Goal: Find contact information: Find contact information

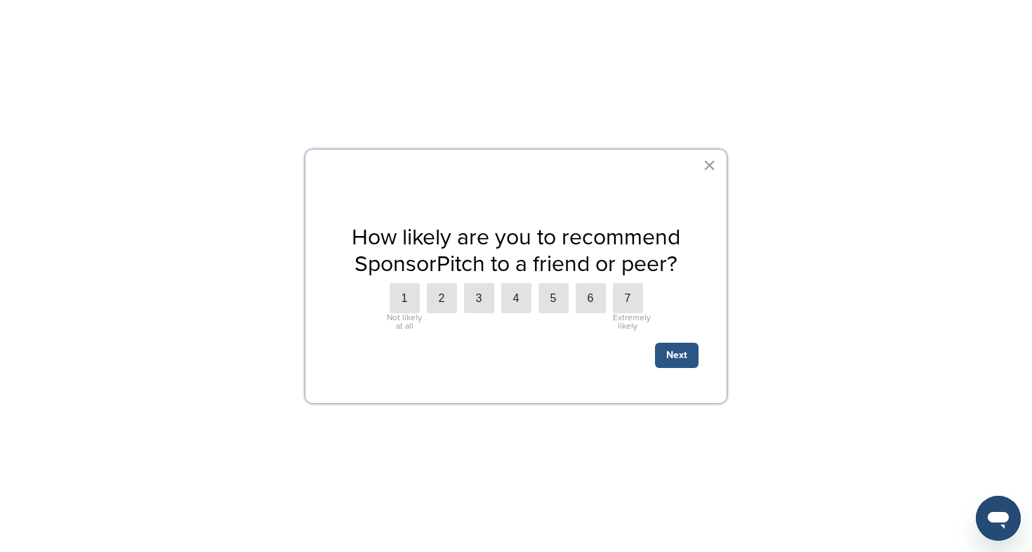
click at [666, 354] on button "Next" at bounding box center [677, 355] width 44 height 25
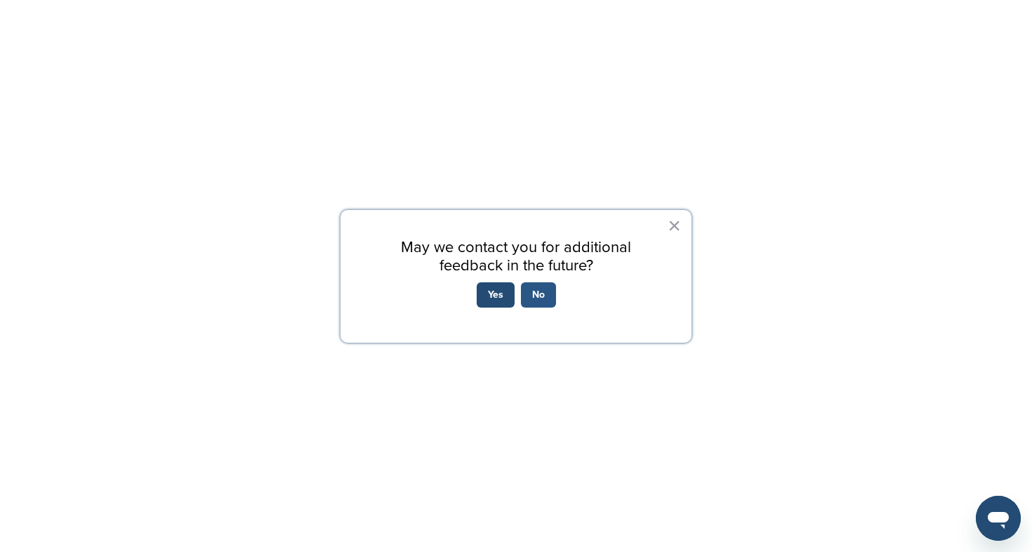
click at [529, 286] on button "No" at bounding box center [538, 294] width 35 height 25
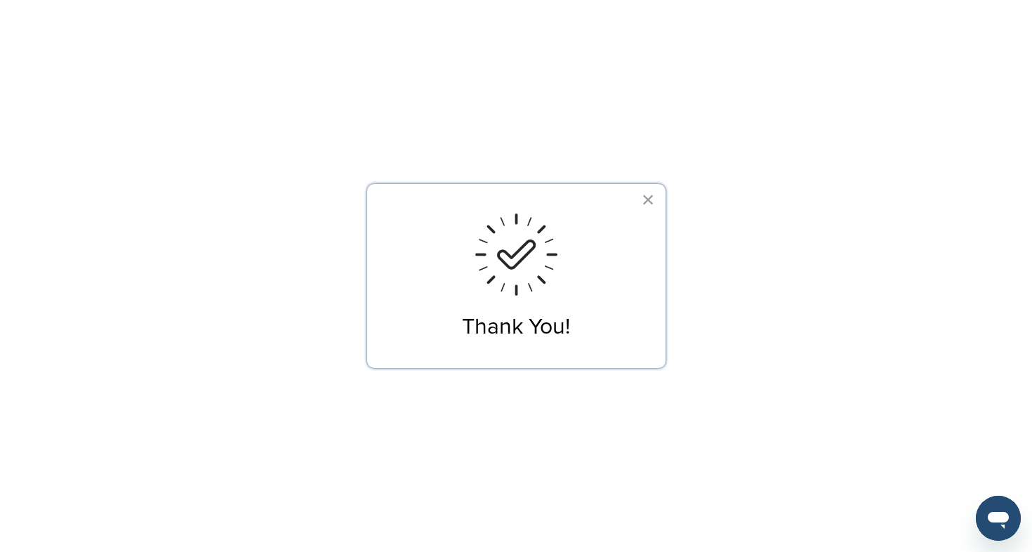
click at [652, 204] on button "×" at bounding box center [648, 199] width 13 height 22
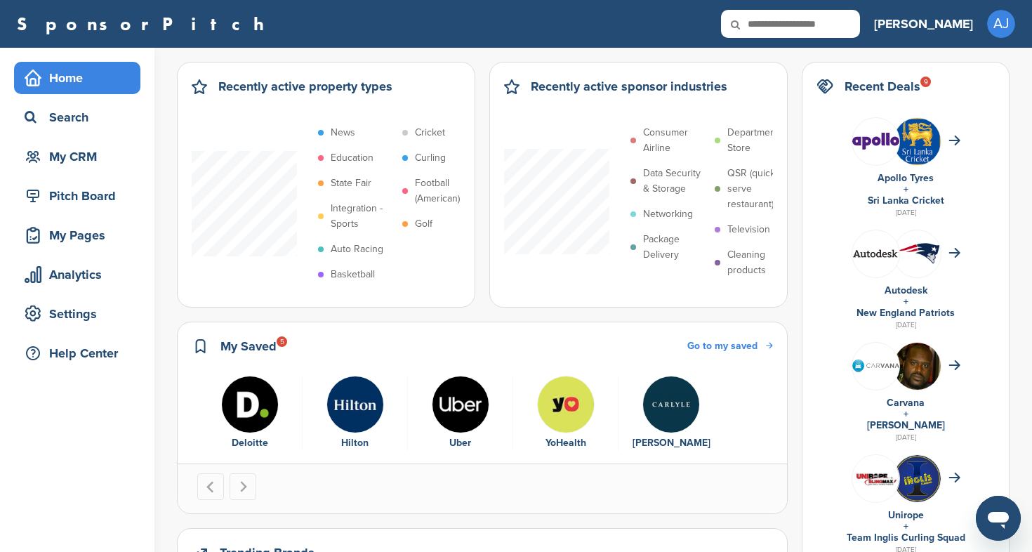
click at [684, 214] on p "Networking" at bounding box center [668, 213] width 50 height 15
click at [256, 407] on img "1 of 5" at bounding box center [250, 405] width 58 height 58
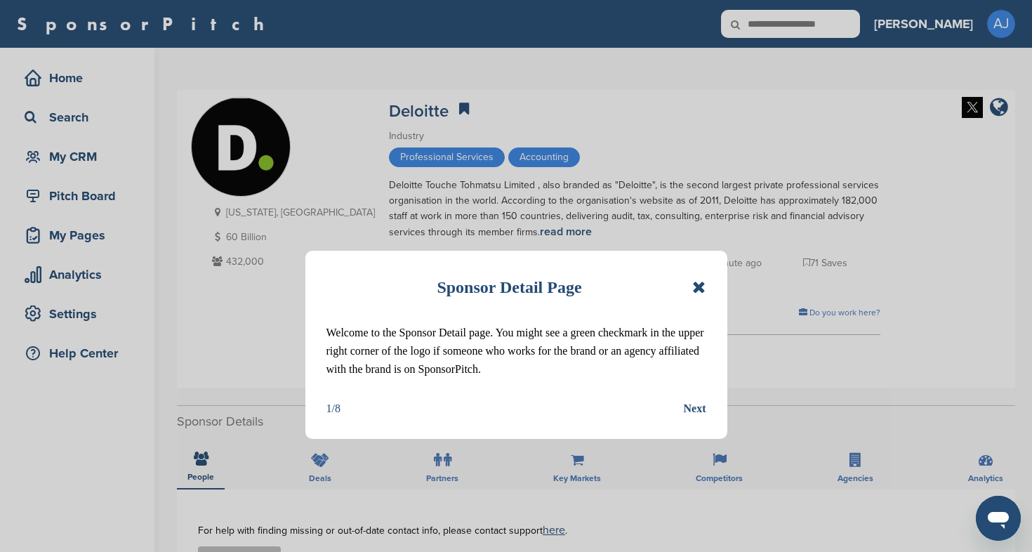
click at [696, 411] on div "Next" at bounding box center [695, 408] width 22 height 18
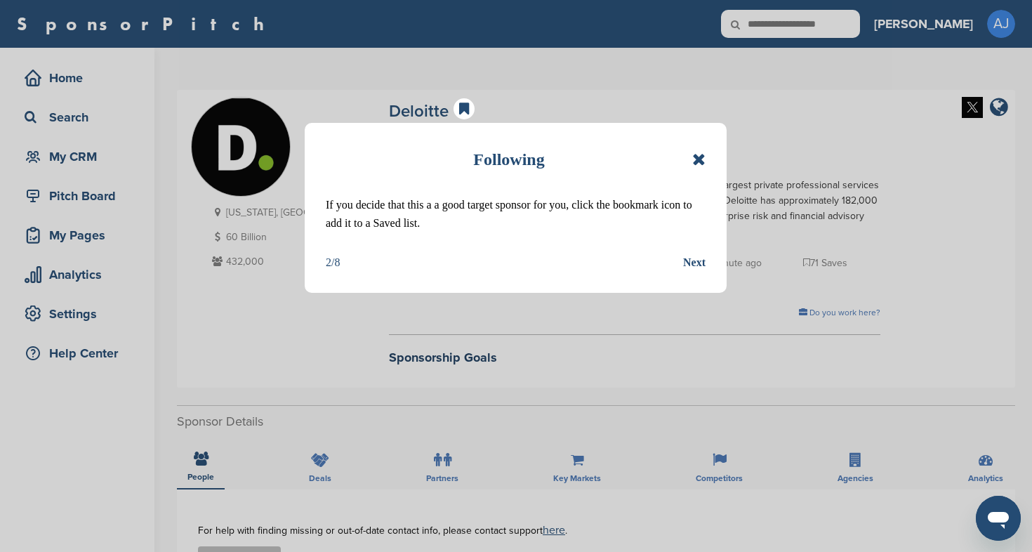
click at [699, 263] on div "Next" at bounding box center [694, 262] width 22 height 18
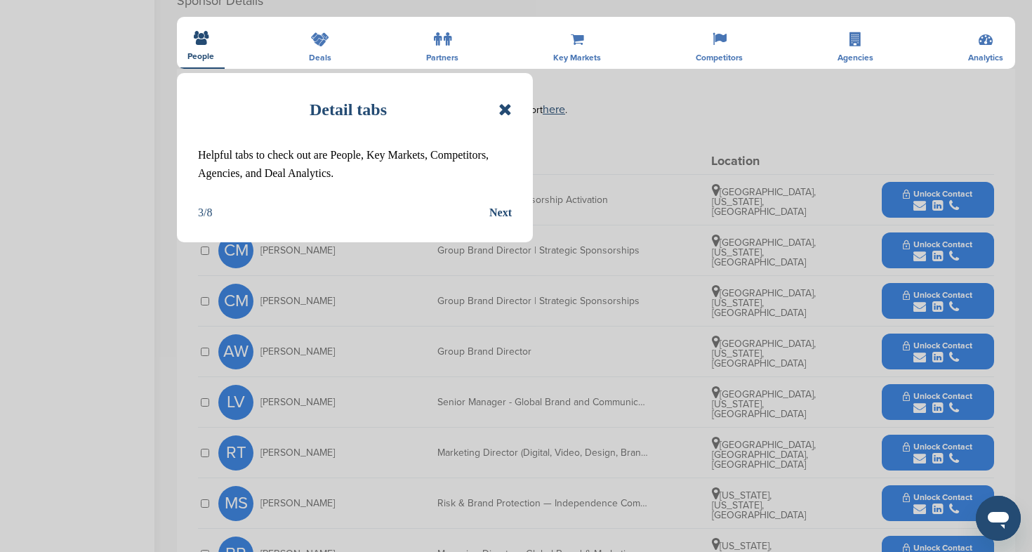
scroll to position [420, 0]
click at [506, 110] on icon at bounding box center [504, 110] width 13 height 17
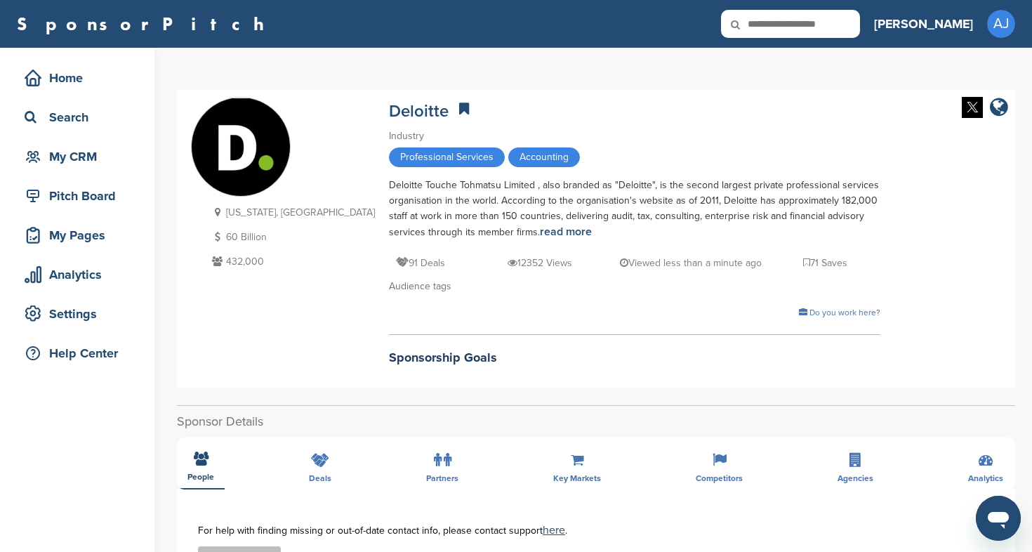
scroll to position [0, 0]
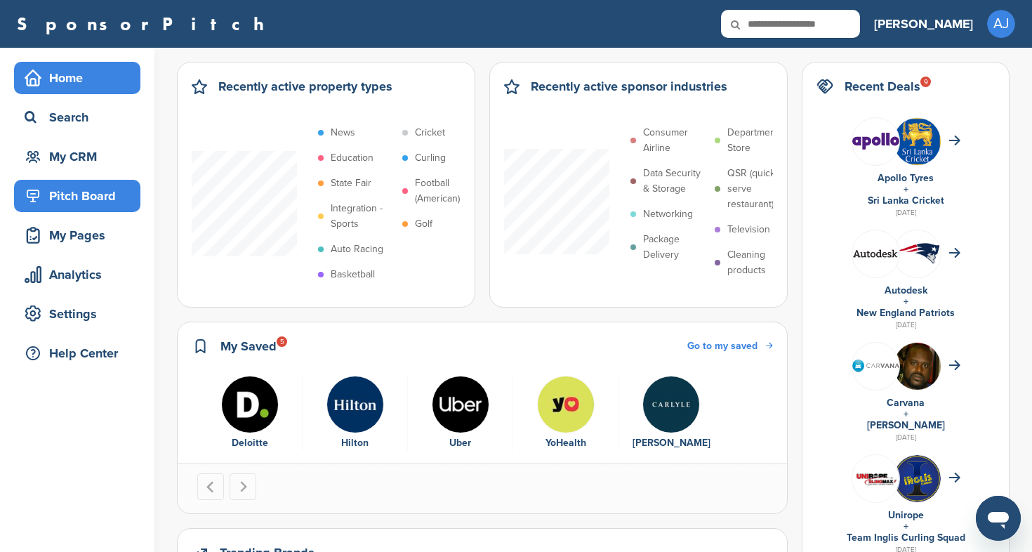
click at [90, 202] on div "Pitch Board" at bounding box center [80, 195] width 119 height 25
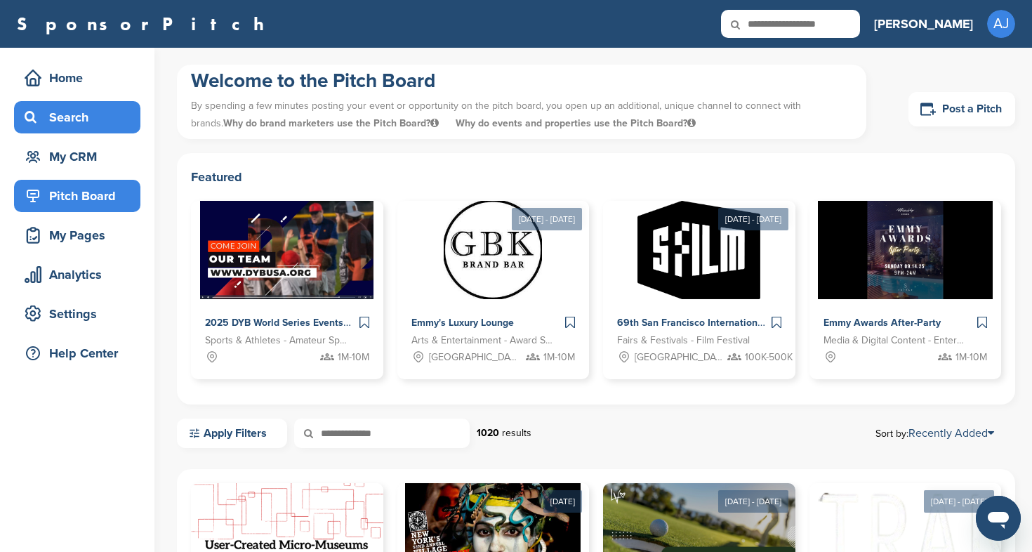
click at [82, 116] on div "Search" at bounding box center [80, 117] width 119 height 25
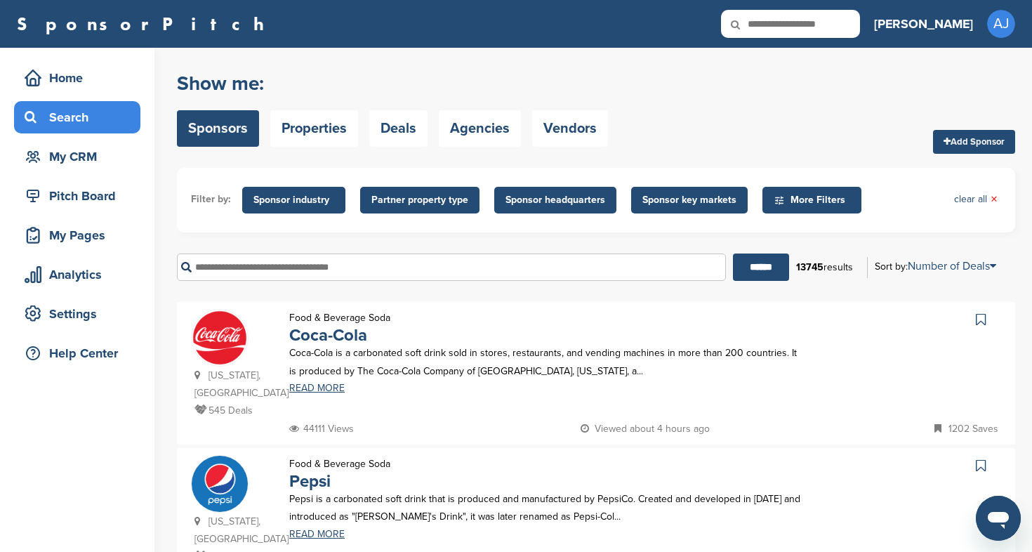
click at [359, 272] on input "text" at bounding box center [451, 266] width 549 height 27
click at [755, 267] on input "******" at bounding box center [761, 266] width 56 height 27
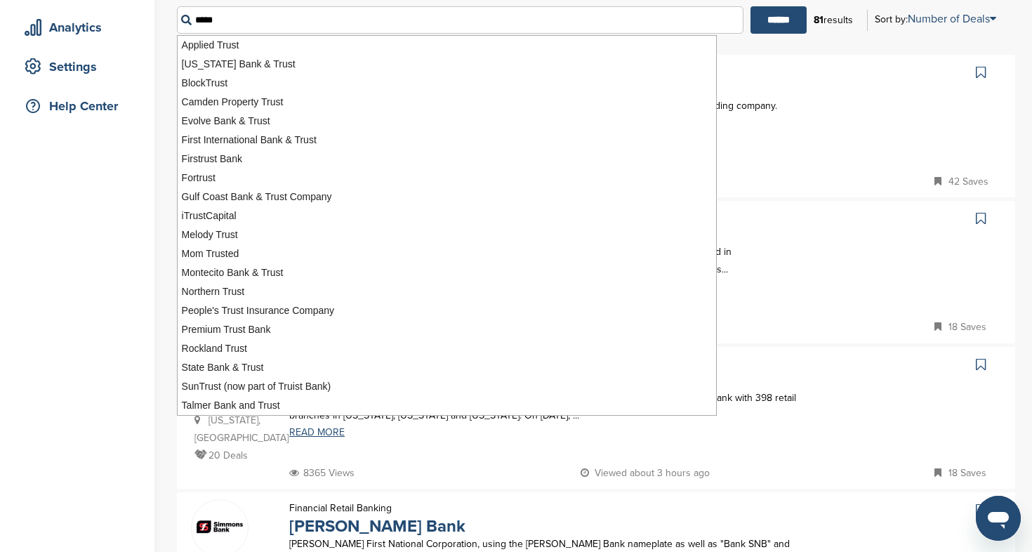
scroll to position [248, 0]
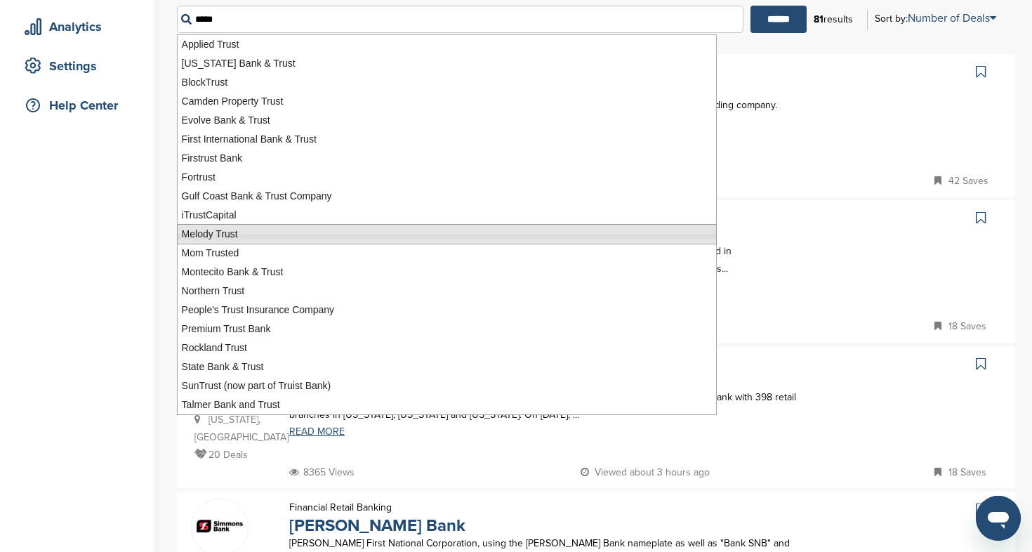
click at [272, 235] on li "Melody Trust" at bounding box center [447, 234] width 540 height 20
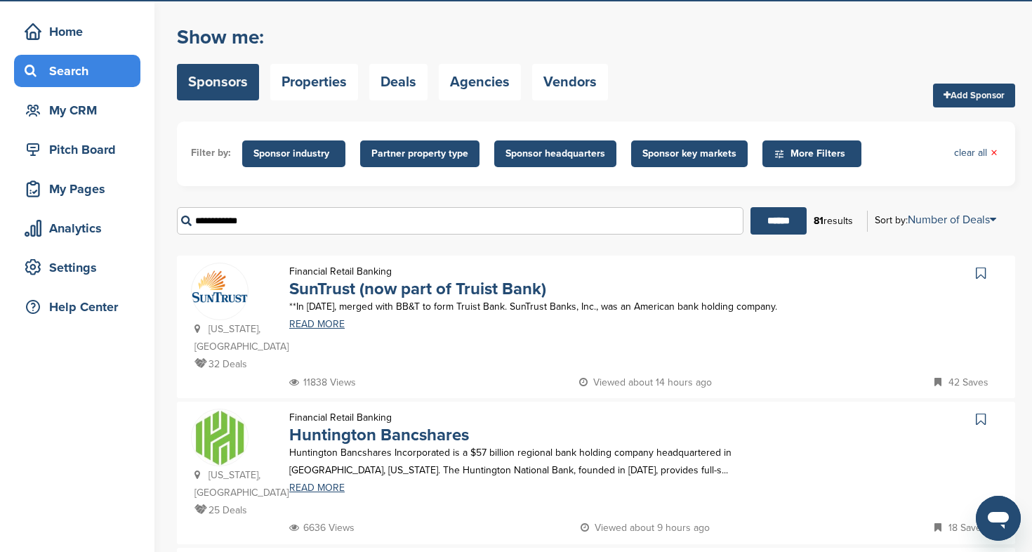
scroll to position [3, 0]
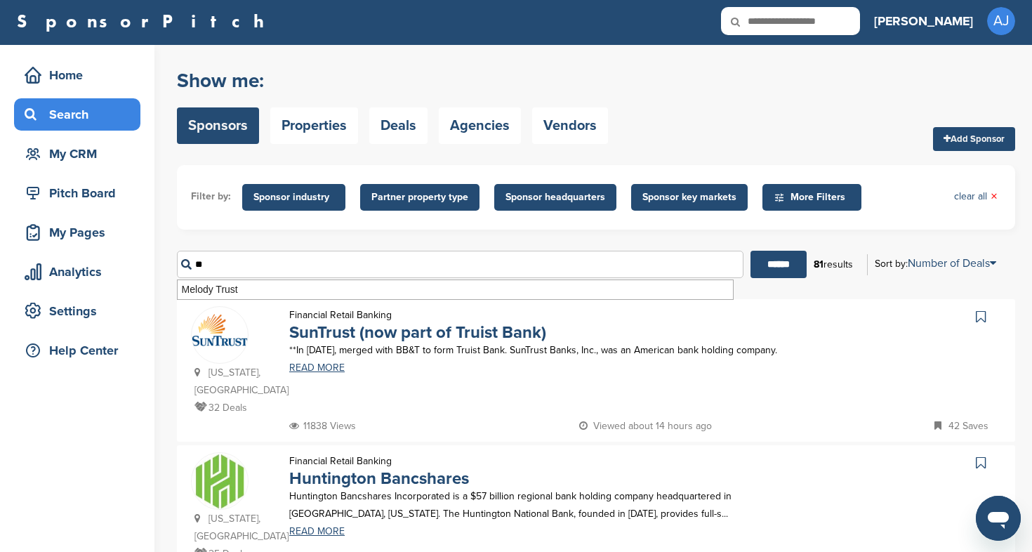
type input "*"
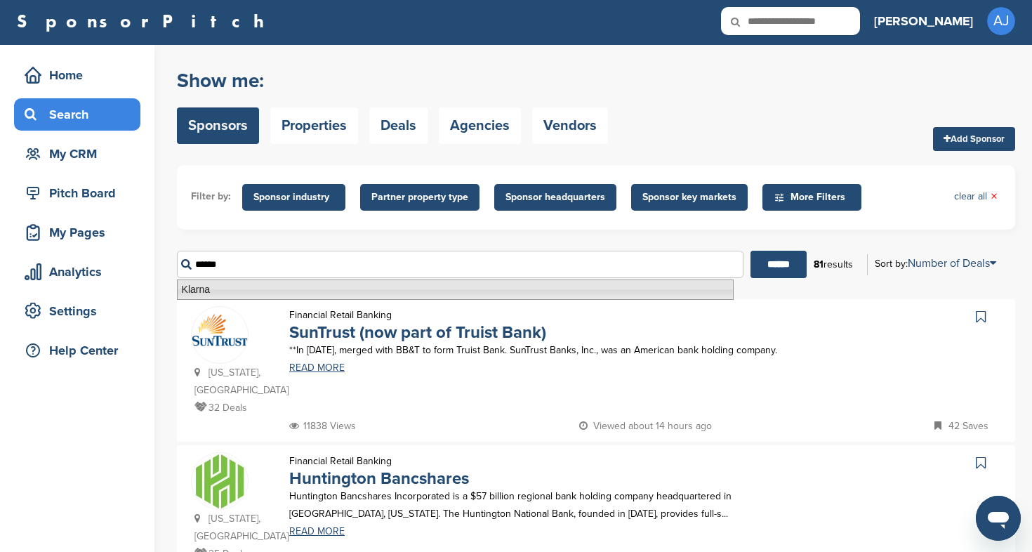
click at [198, 291] on li "Klarna" at bounding box center [455, 289] width 557 height 20
type input "******"
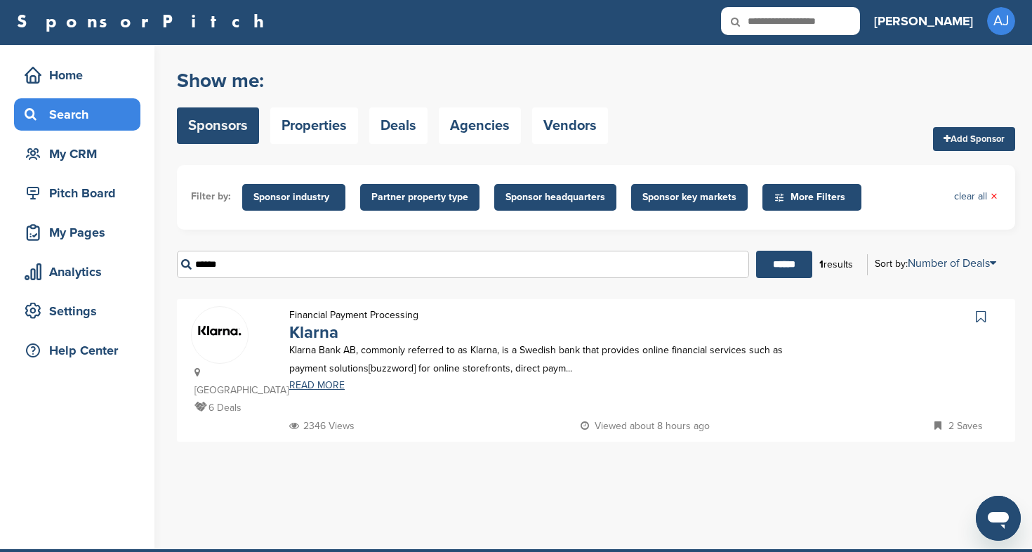
scroll to position [0, 0]
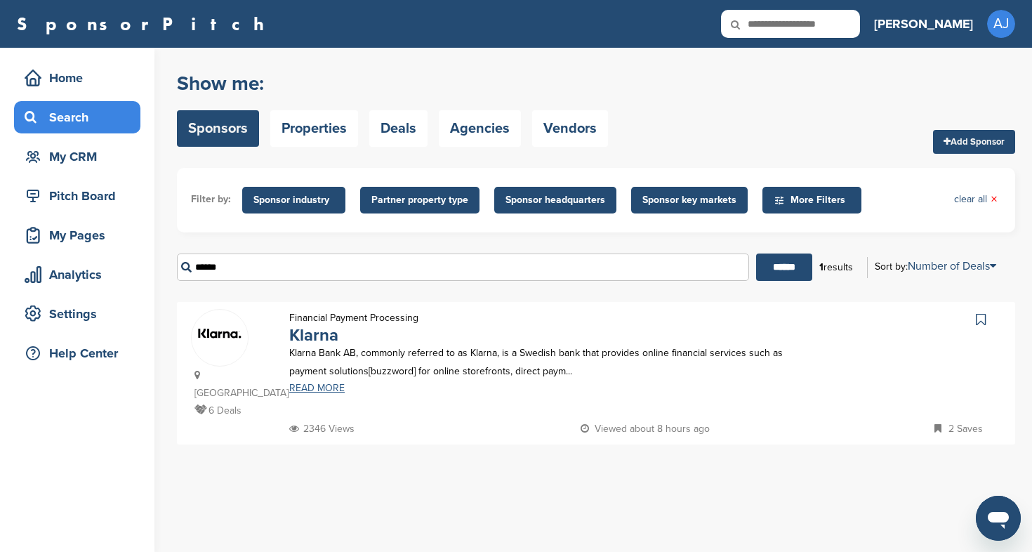
click at [316, 389] on link "READ MORE" at bounding box center [547, 388] width 517 height 10
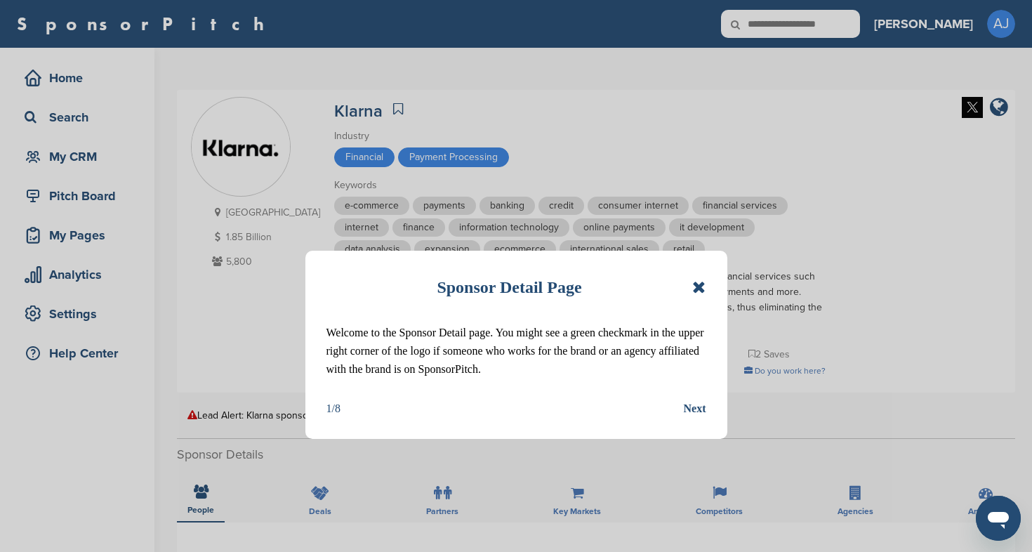
click at [703, 290] on icon at bounding box center [698, 287] width 13 height 17
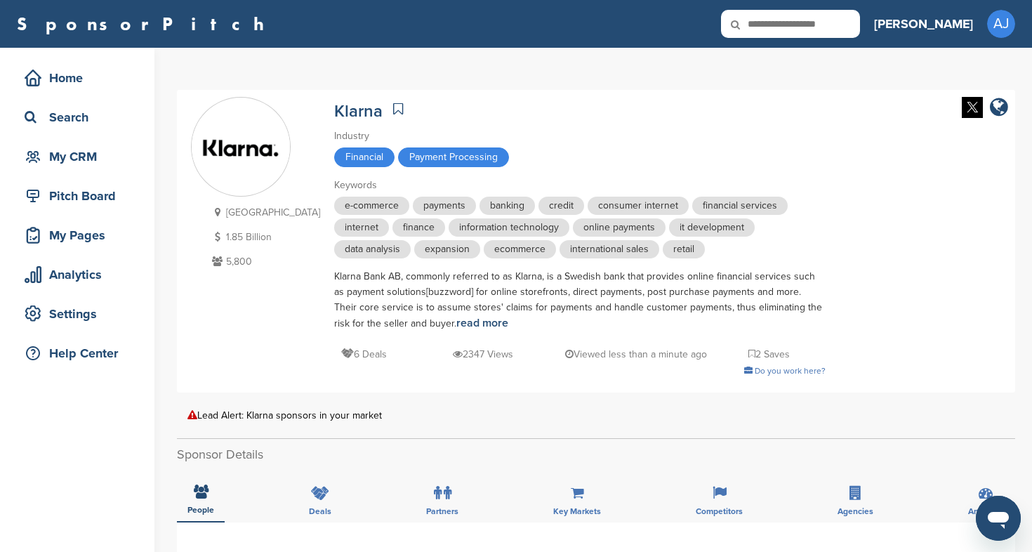
click at [703, 290] on div "Klarna Bank AB, commonly referred to as Klarna, is a Swedish bank that provides…" at bounding box center [579, 300] width 491 height 62
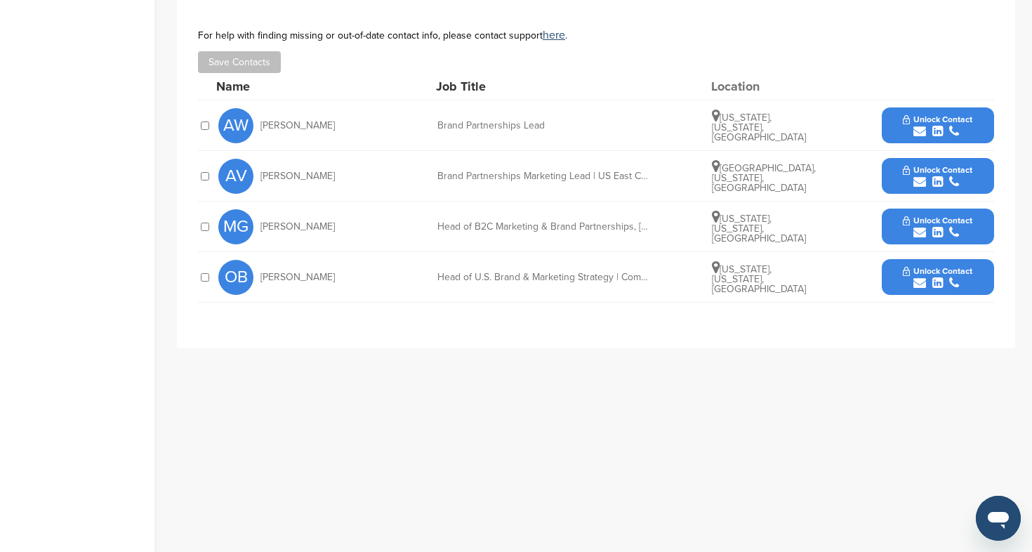
scroll to position [515, 0]
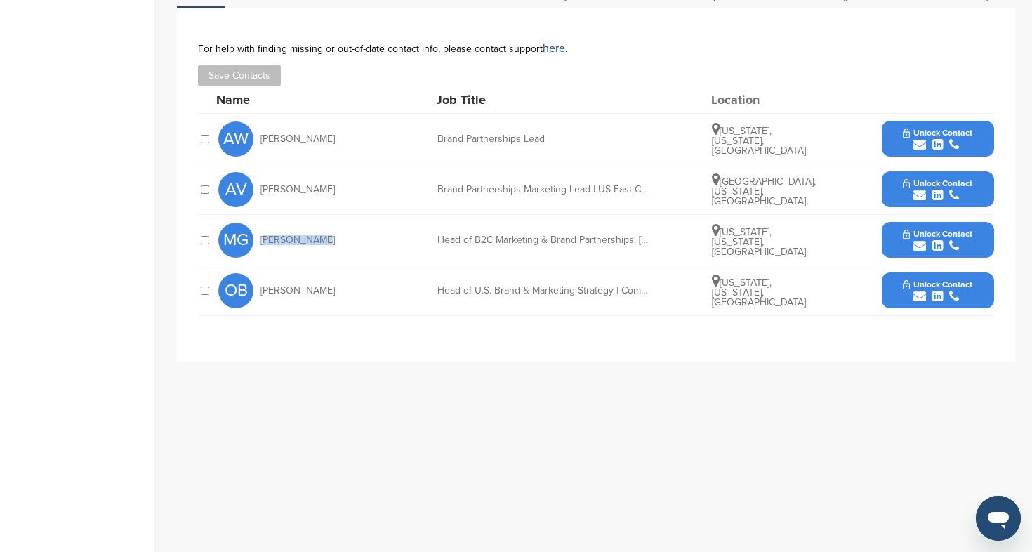
drag, startPoint x: 319, startPoint y: 241, endPoint x: 260, endPoint y: 242, distance: 59.0
click at [260, 242] on div "MG [PERSON_NAME]" at bounding box center [295, 240] width 154 height 35
copy span "[PERSON_NAME]"
click at [929, 237] on span "Unlock Contact" at bounding box center [938, 234] width 70 height 10
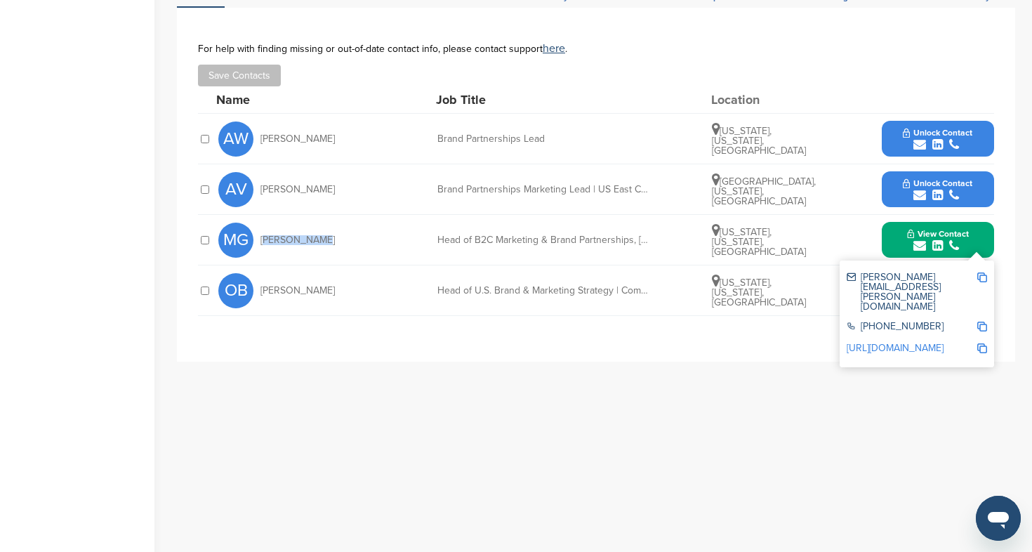
click at [983, 277] on img at bounding box center [982, 277] width 10 height 10
copy span "[PERSON_NAME]"
